Goal: Transaction & Acquisition: Book appointment/travel/reservation

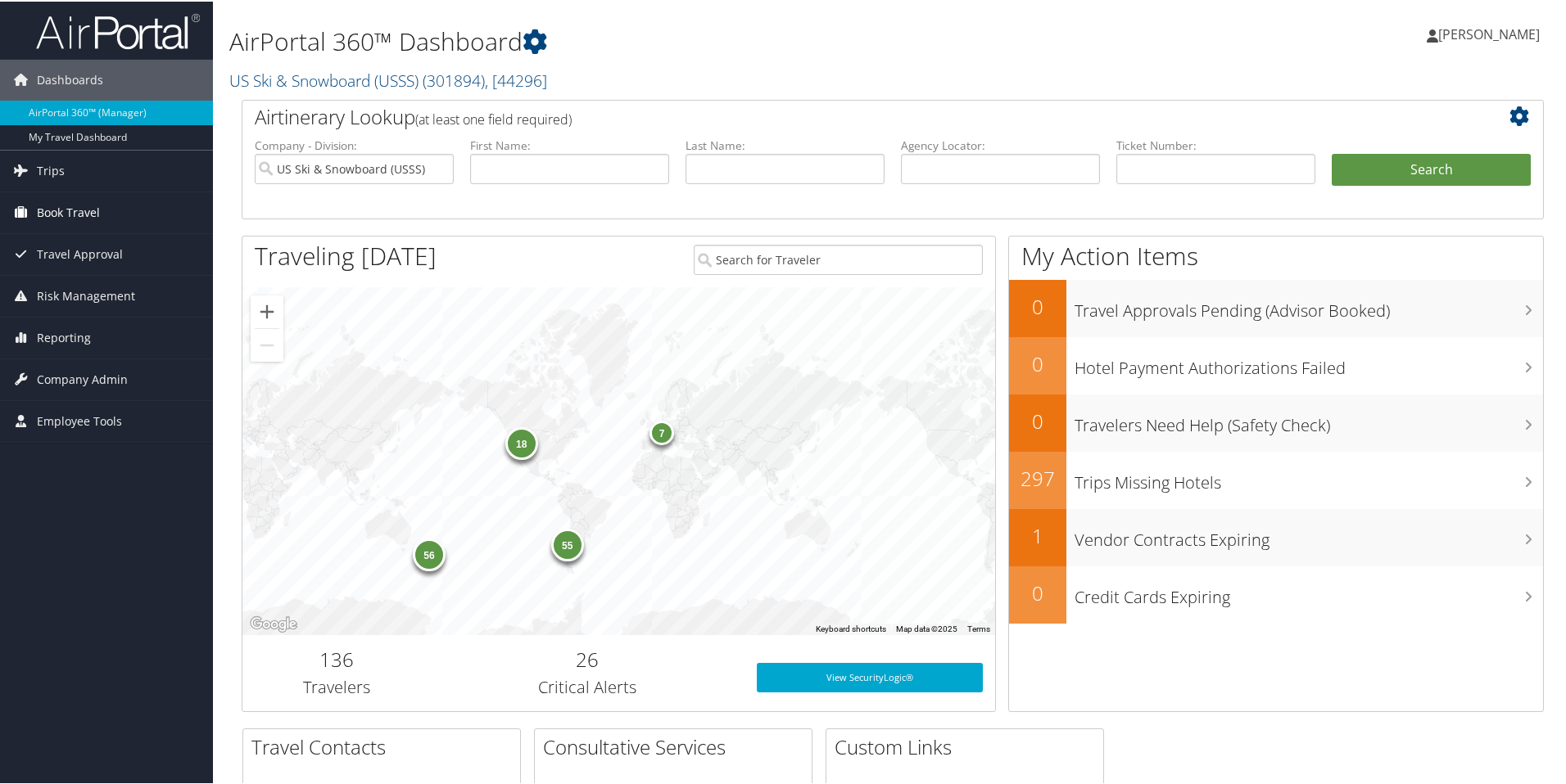
click at [86, 216] on span "Book Travel" at bounding box center [68, 211] width 63 height 41
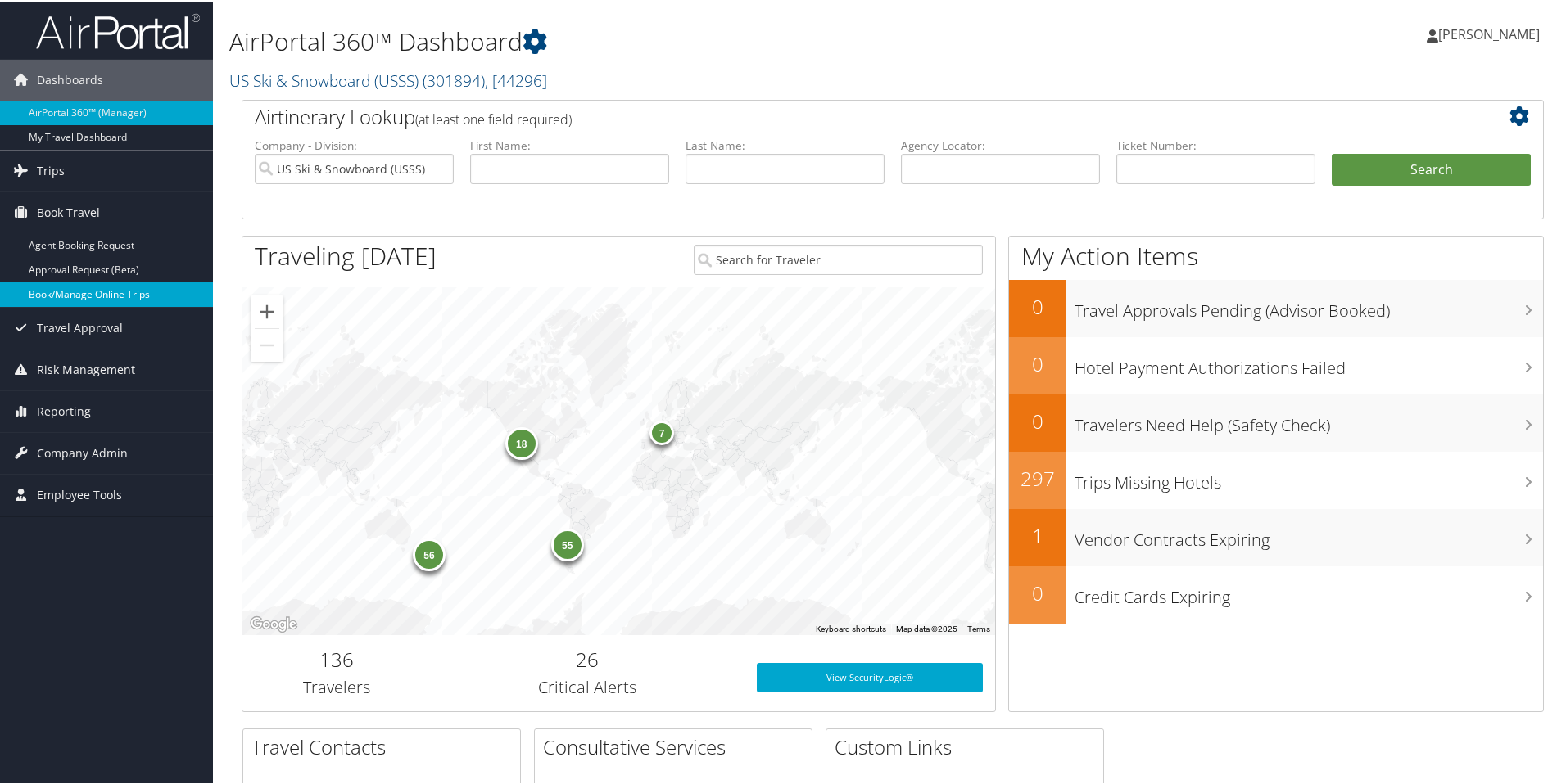
click at [76, 294] on link "Book/Manage Online Trips" at bounding box center [106, 293] width 213 height 25
